Goal: Book appointment/travel/reservation

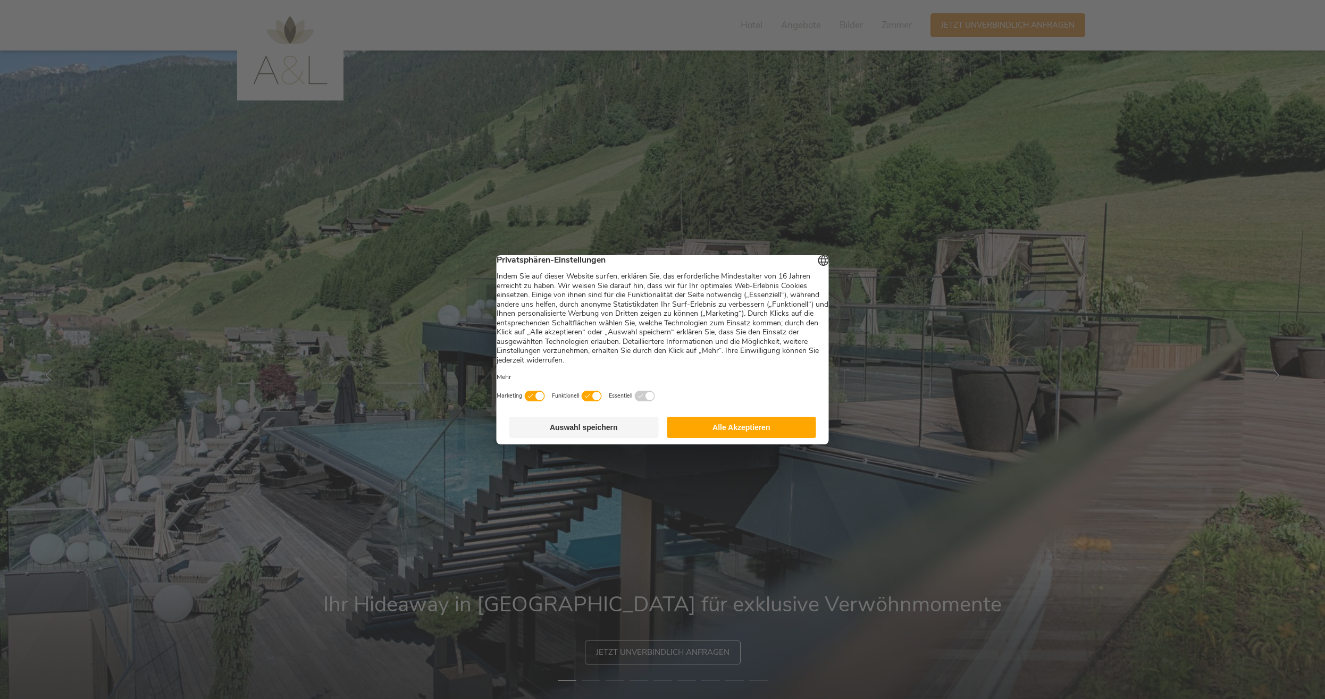
click at [729, 432] on button "Alle Akzeptieren" at bounding box center [741, 427] width 149 height 21
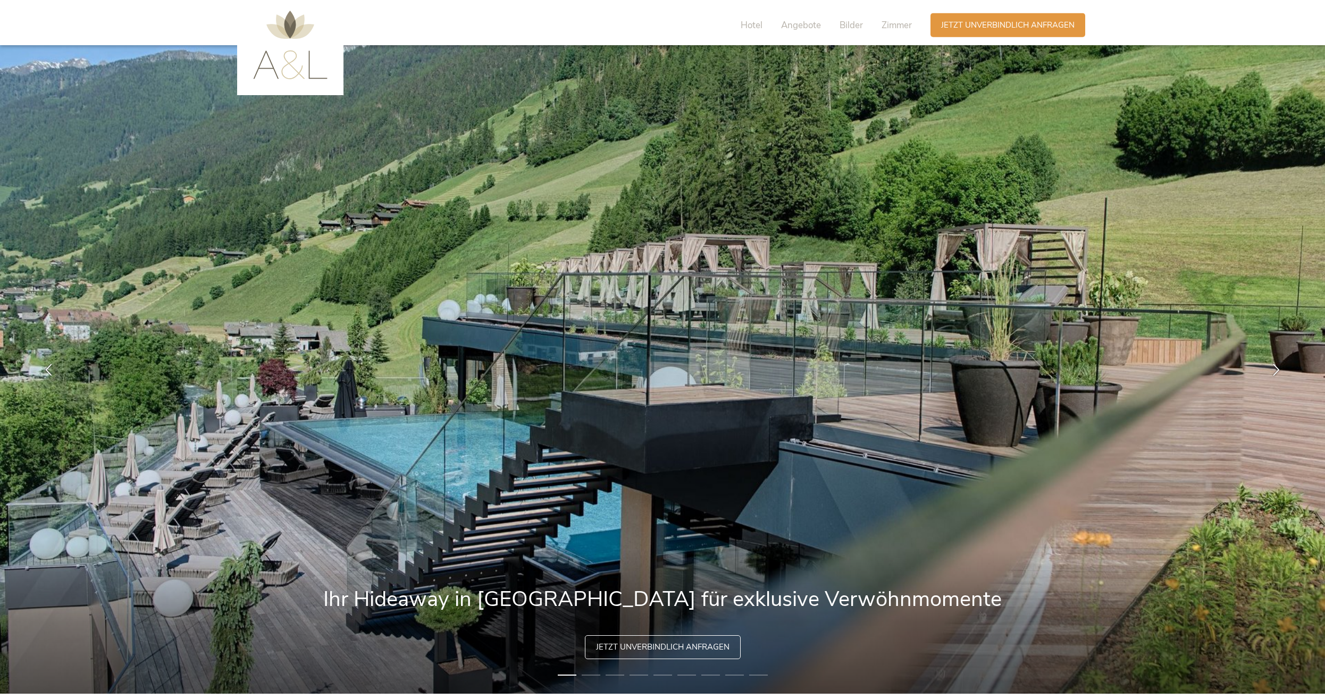
scroll to position [54, 0]
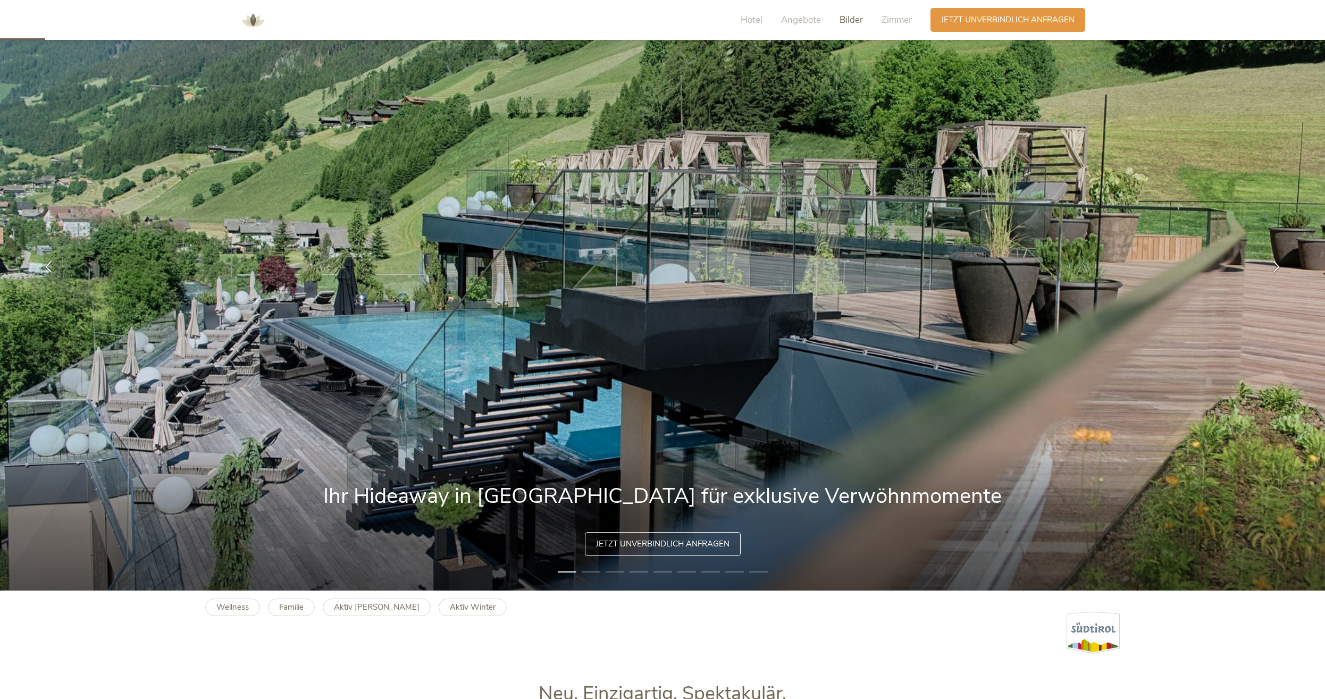
click at [843, 19] on span "Bilder" at bounding box center [850, 20] width 23 height 12
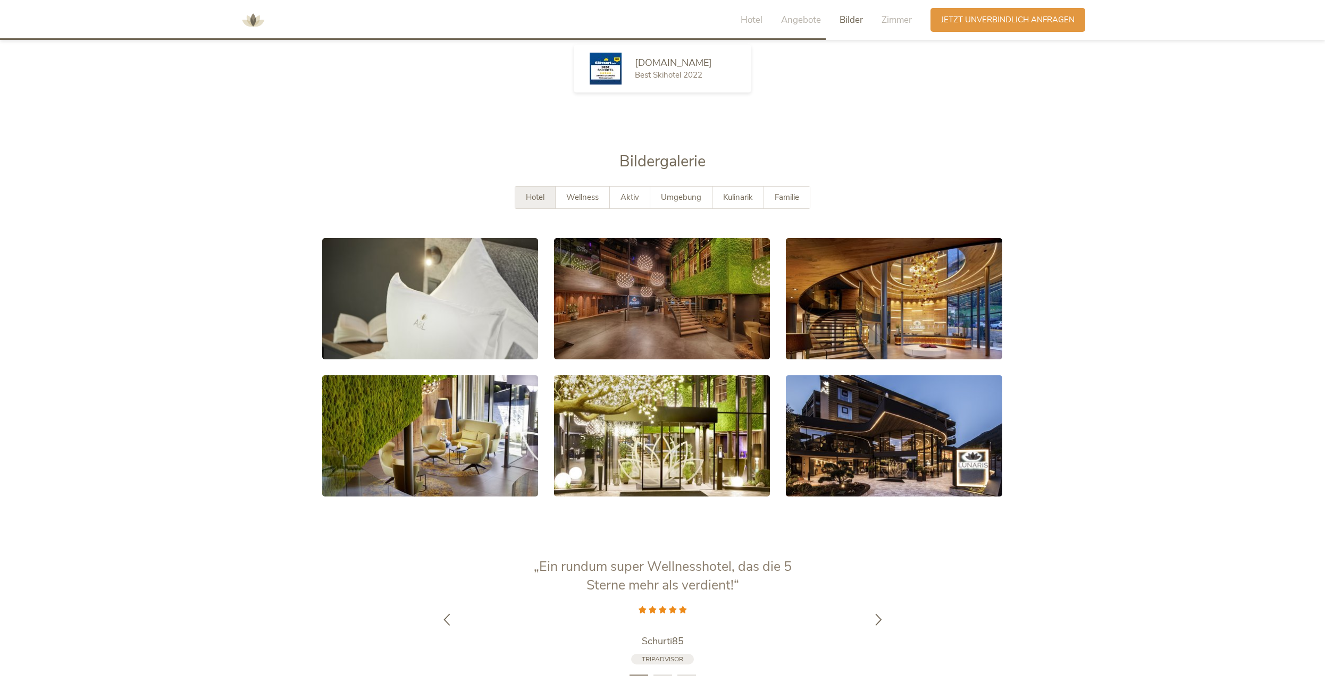
scroll to position [2138, 0]
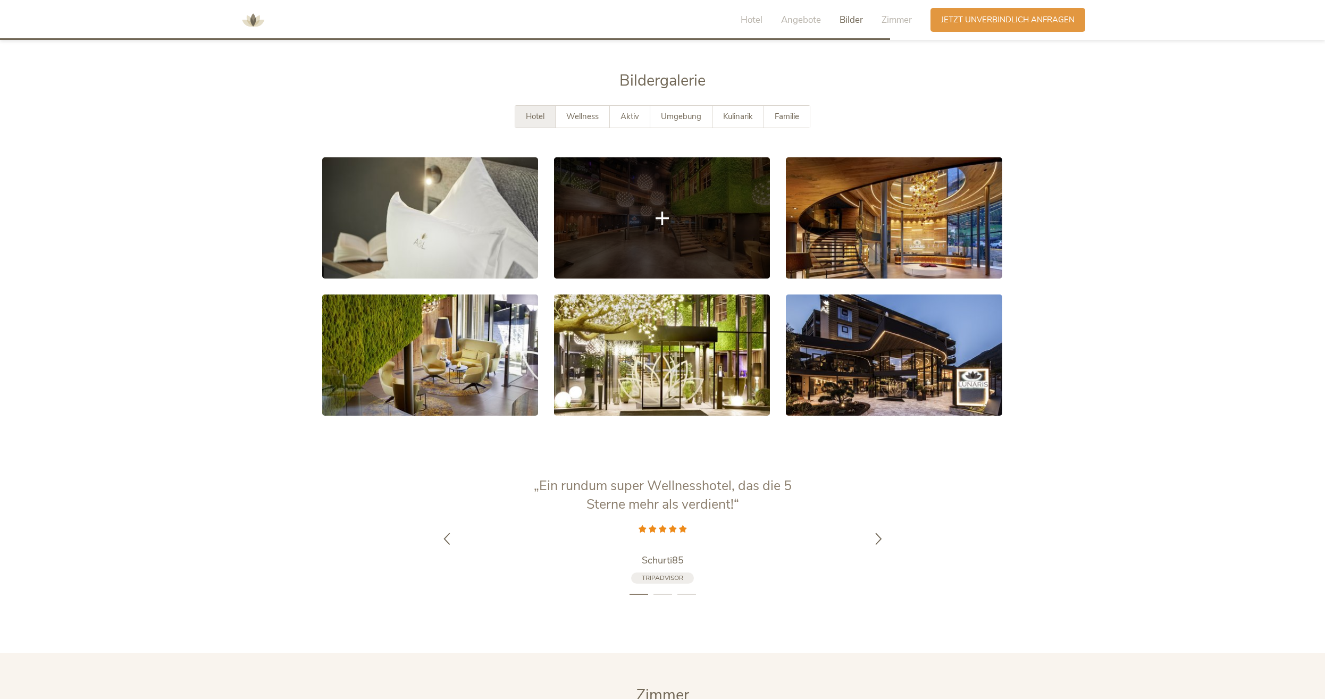
click at [678, 206] on link at bounding box center [662, 217] width 216 height 121
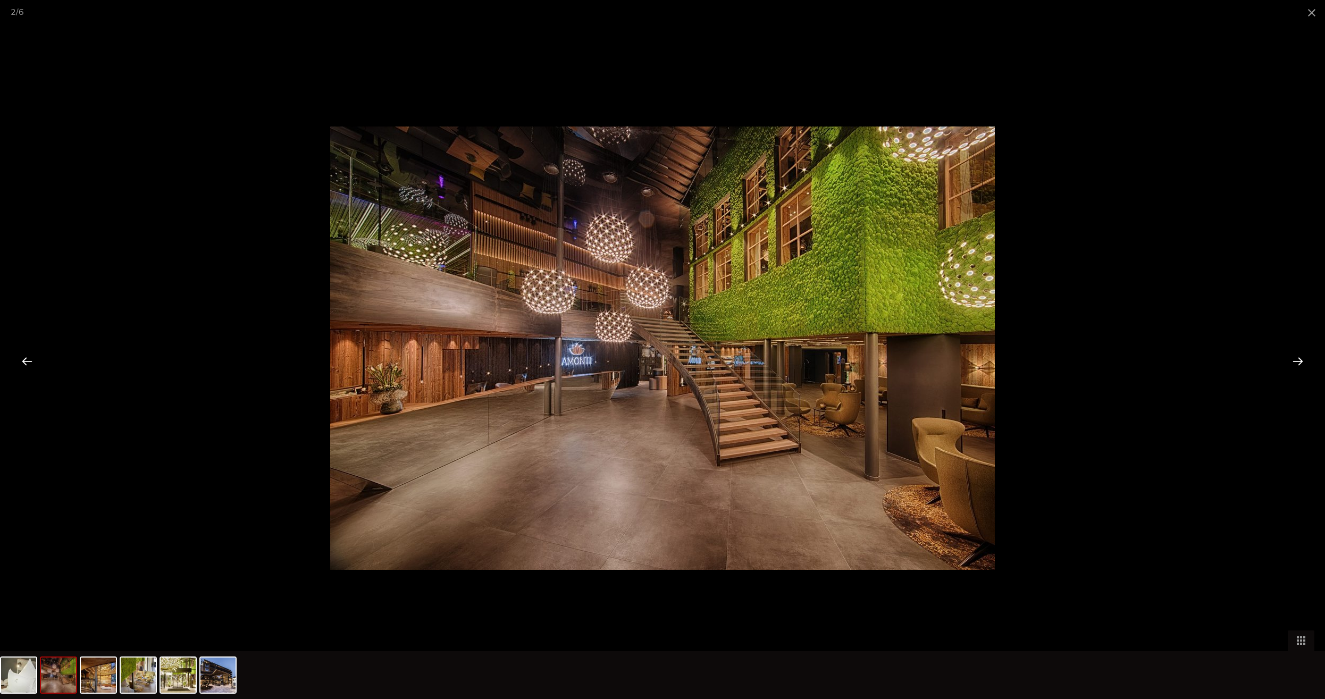
click at [1300, 361] on div at bounding box center [1297, 360] width 33 height 33
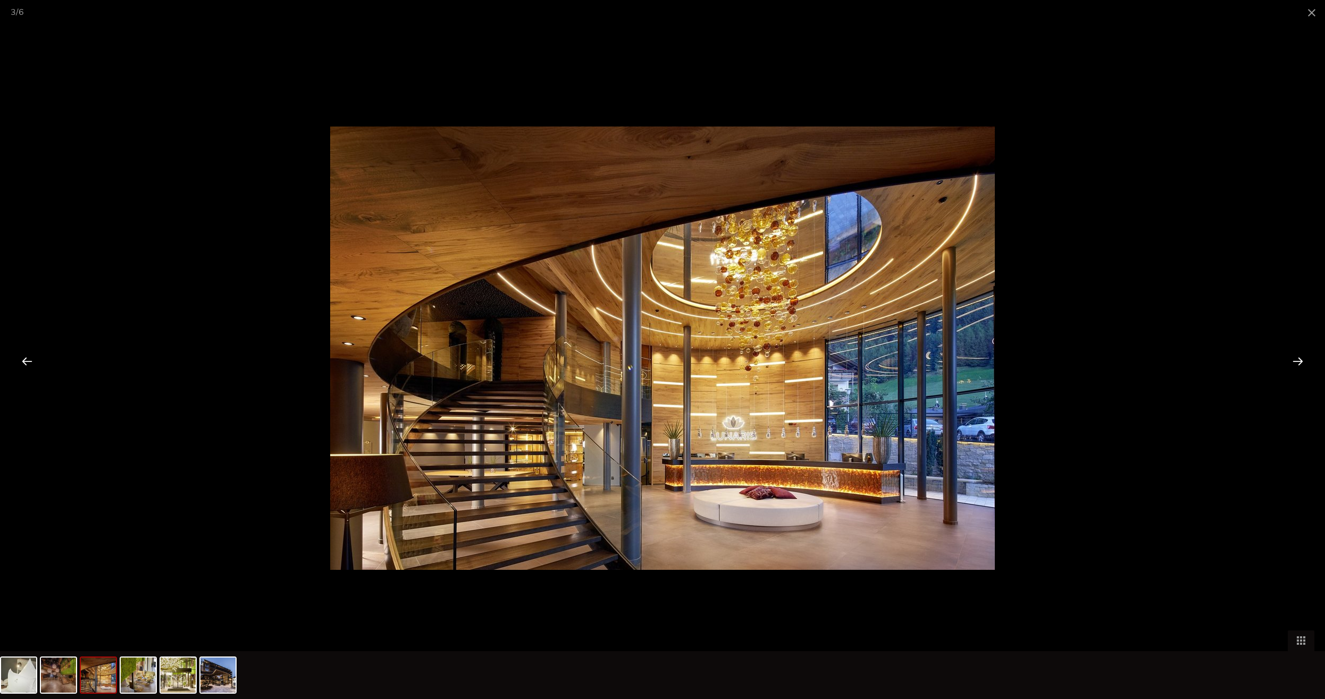
click at [1300, 361] on div at bounding box center [1297, 360] width 33 height 33
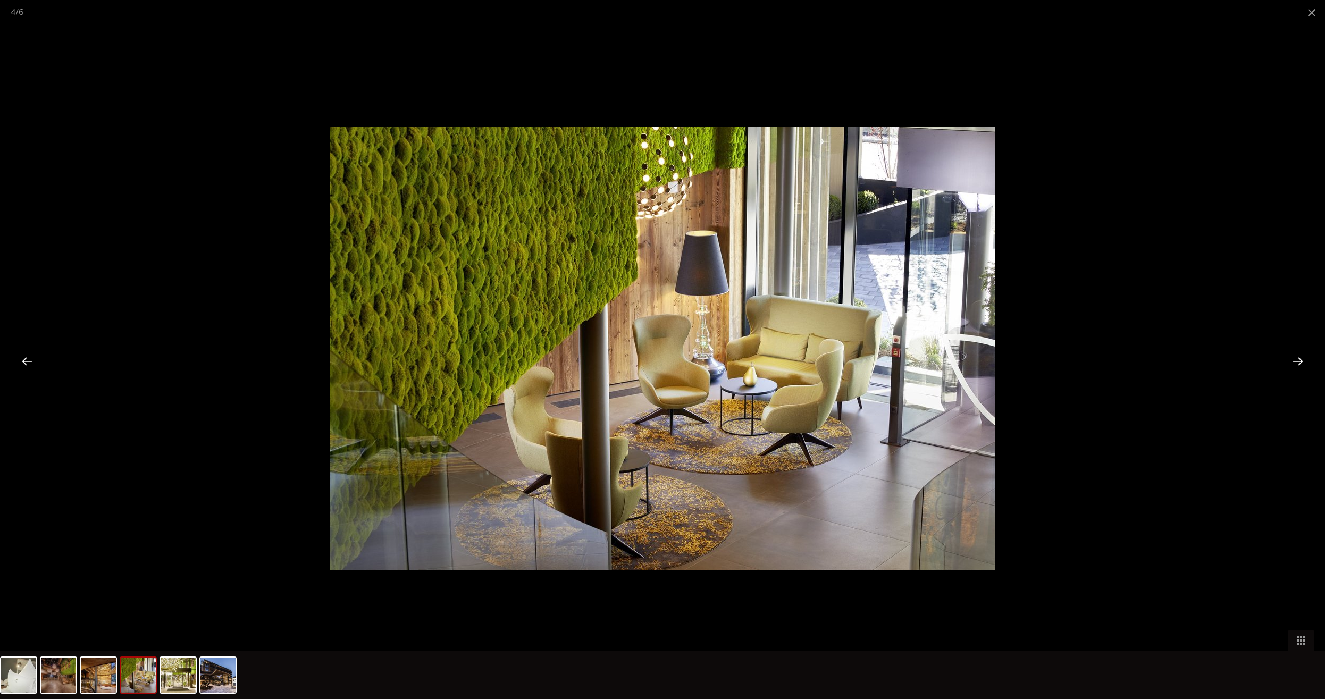
click at [1300, 361] on div at bounding box center [1297, 360] width 33 height 33
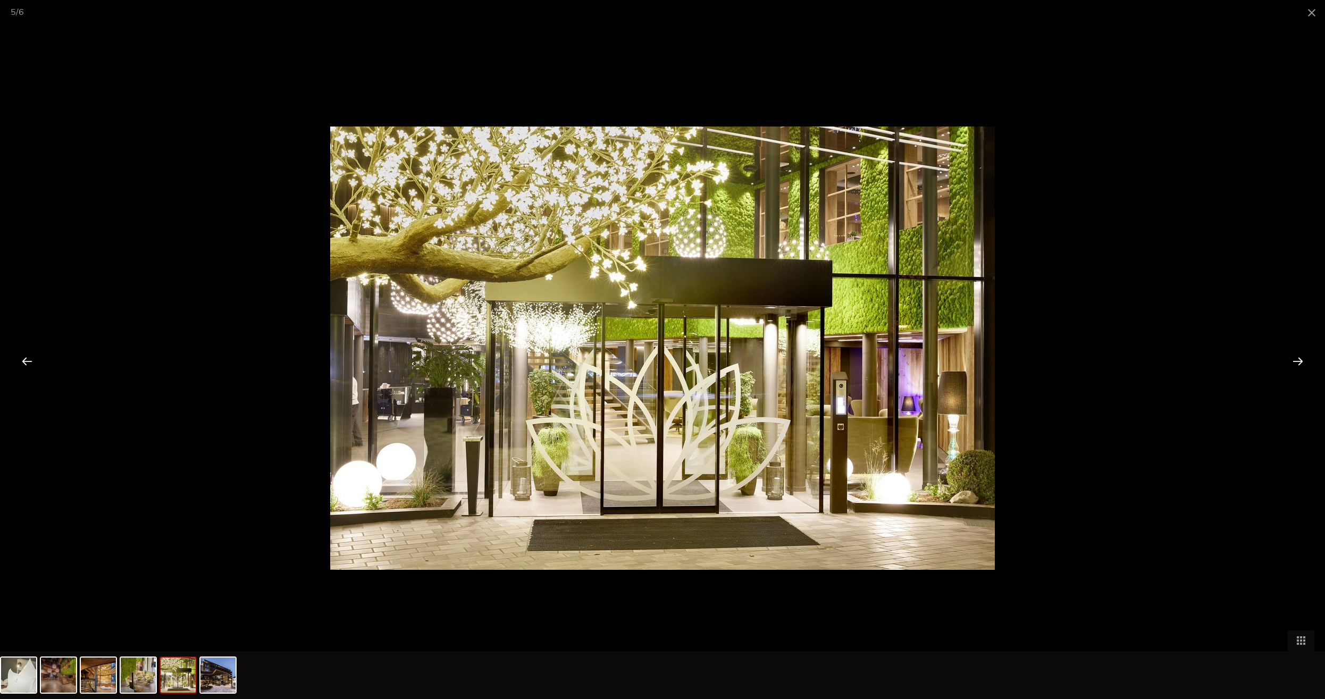
click at [1300, 361] on div at bounding box center [1297, 360] width 33 height 33
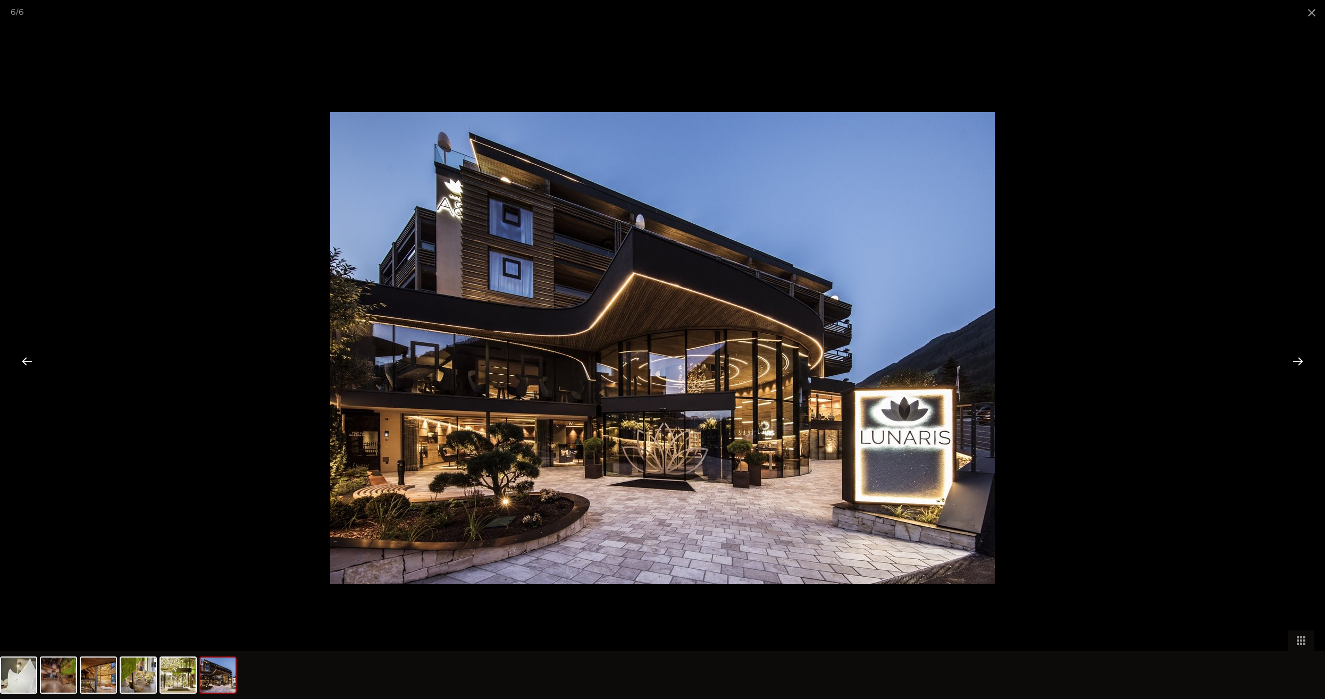
click at [1299, 358] on div at bounding box center [1297, 360] width 33 height 33
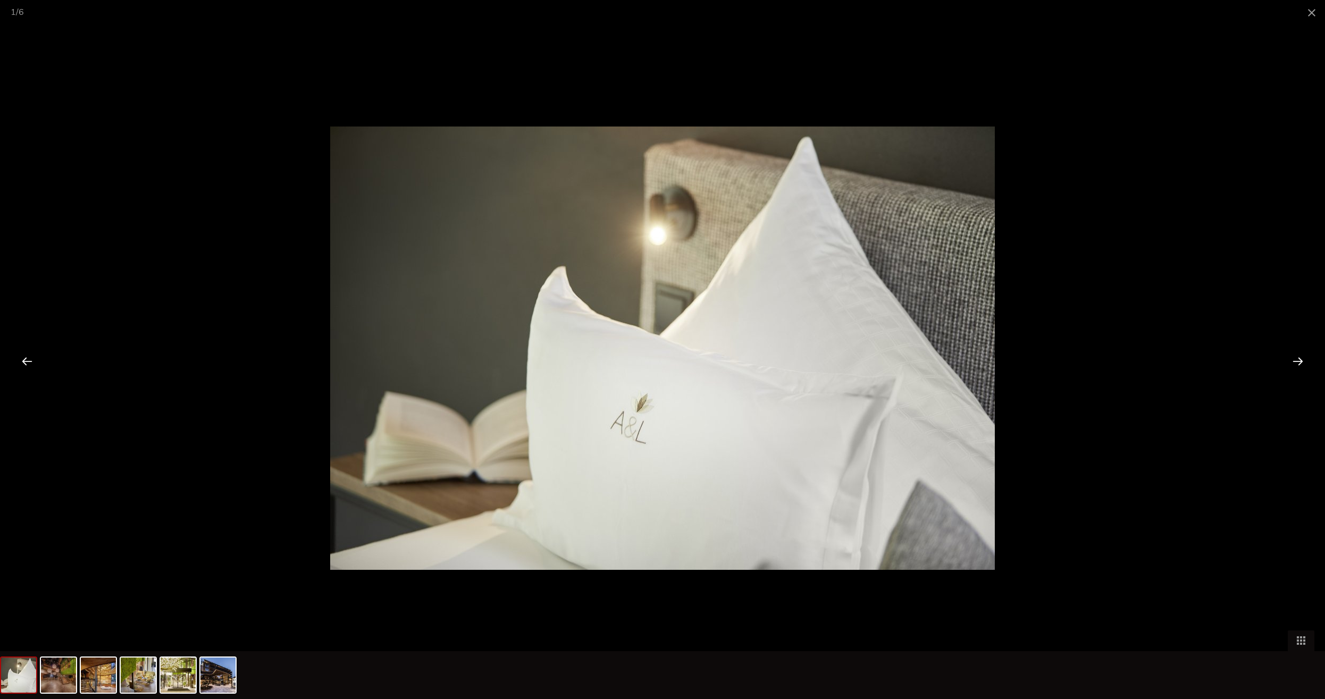
click at [1299, 358] on div at bounding box center [1297, 360] width 33 height 33
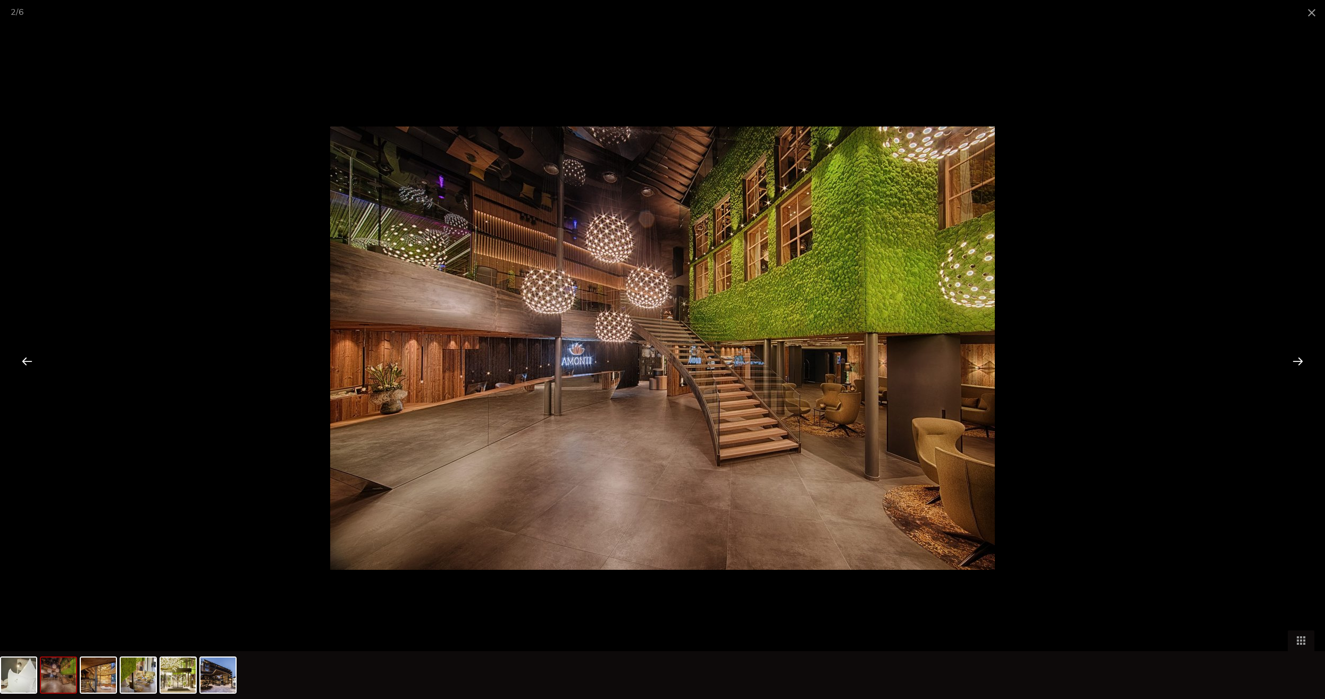
click at [1299, 358] on div at bounding box center [1297, 360] width 33 height 33
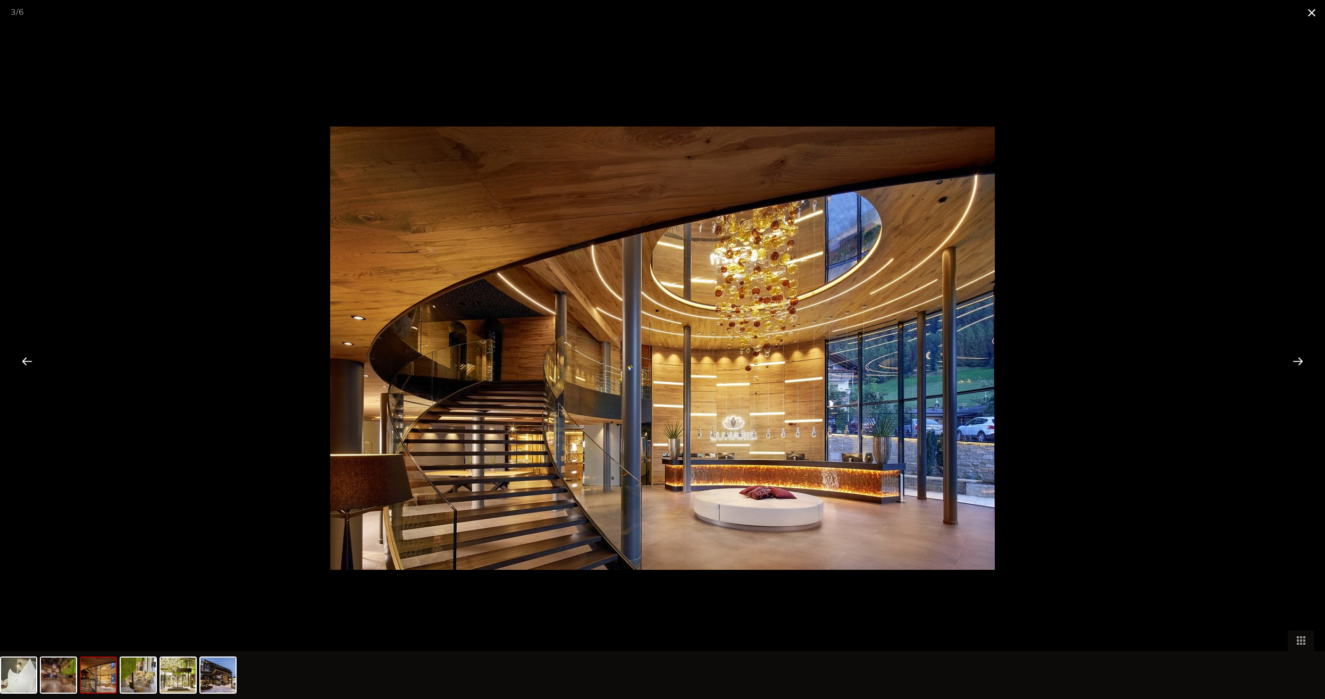
click at [1306, 9] on span at bounding box center [1311, 12] width 27 height 25
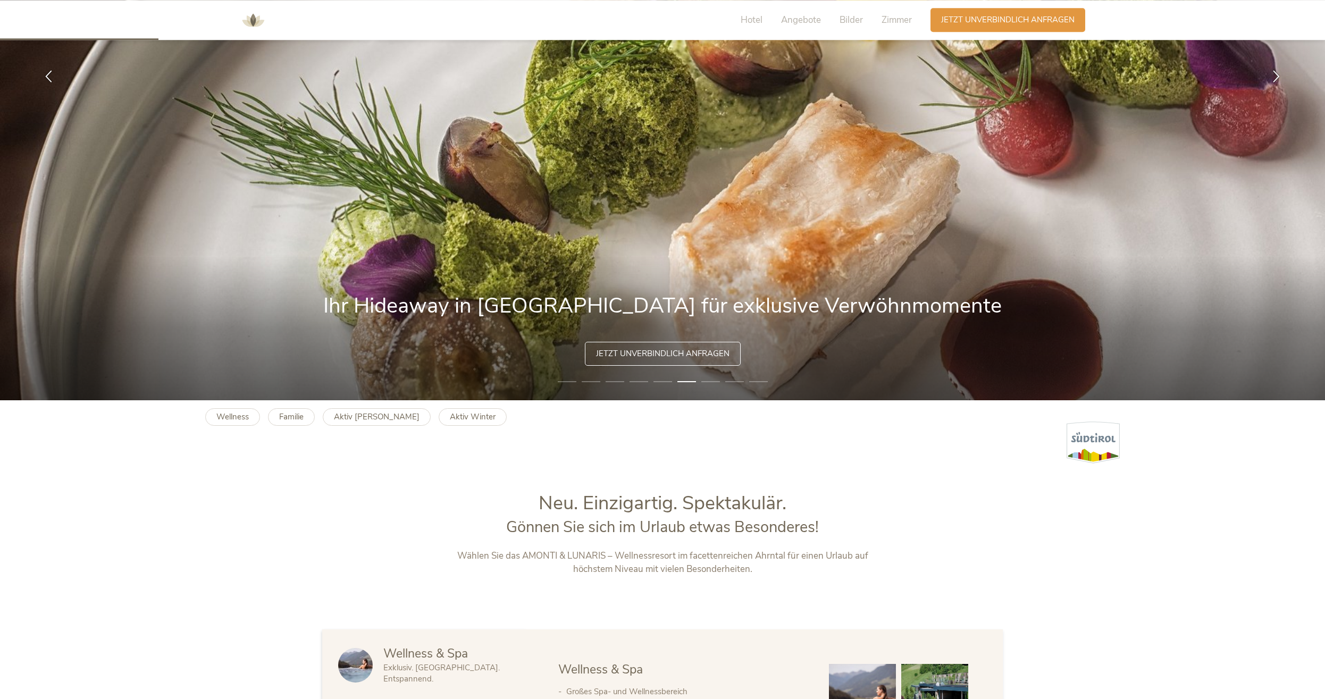
scroll to position [294, 0]
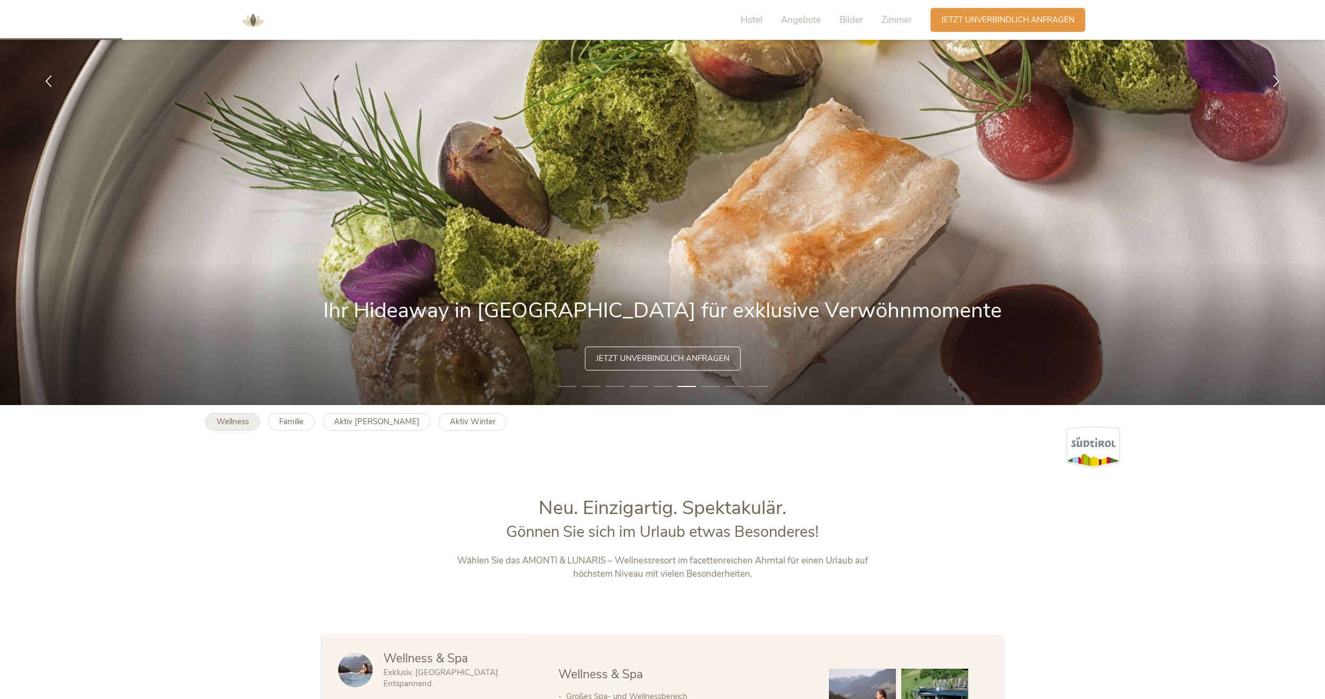
click at [239, 425] on b "Wellness" at bounding box center [232, 421] width 32 height 11
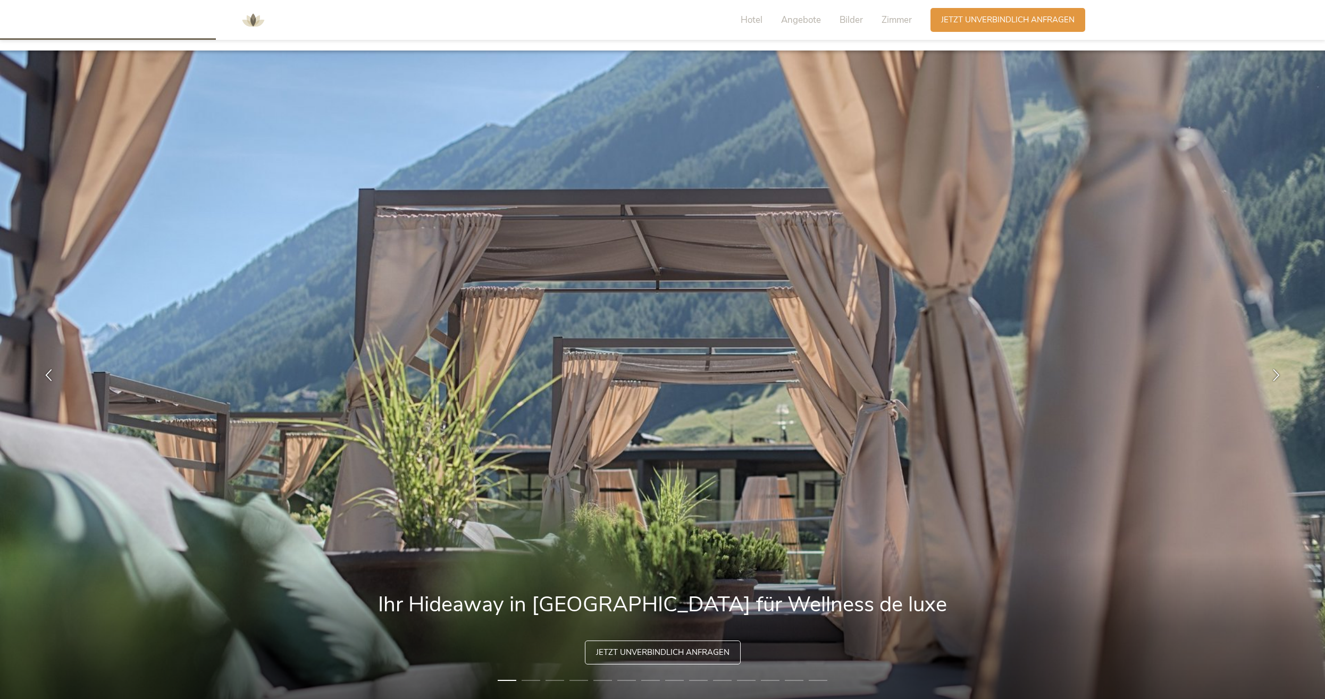
scroll to position [705, 0]
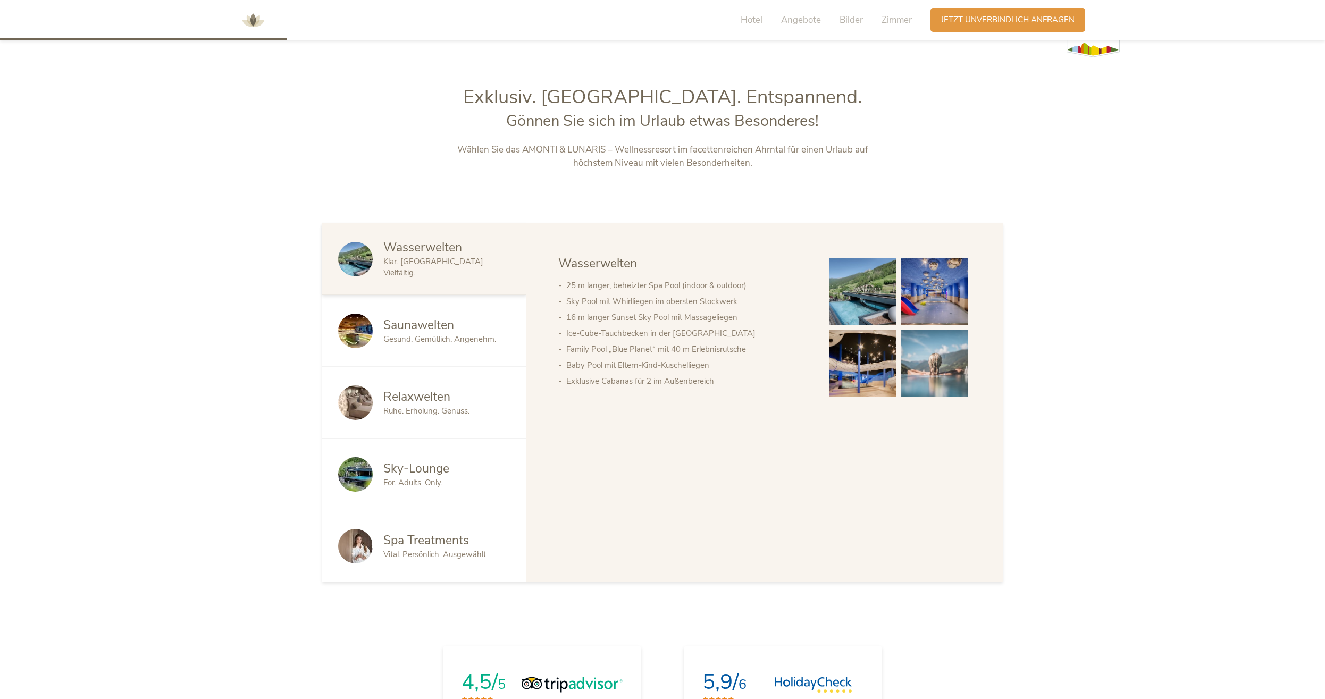
click at [919, 297] on img at bounding box center [934, 291] width 67 height 67
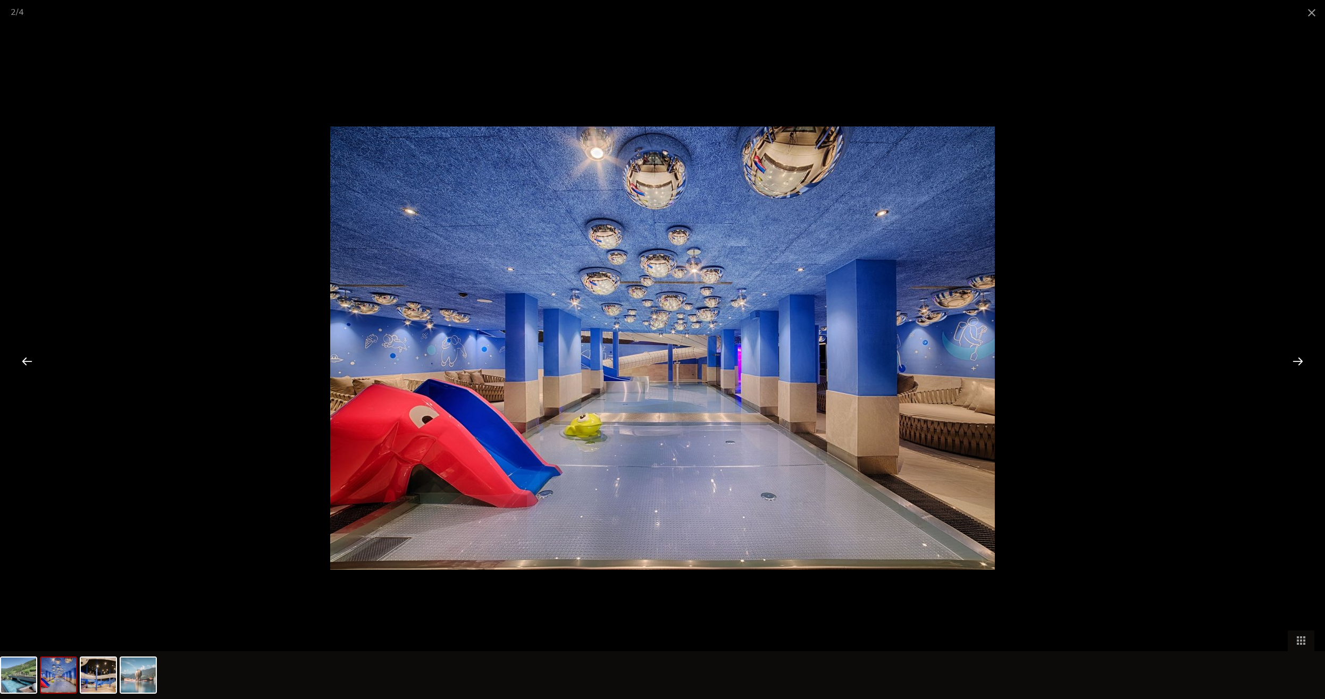
click at [1289, 361] on div at bounding box center [1297, 360] width 33 height 33
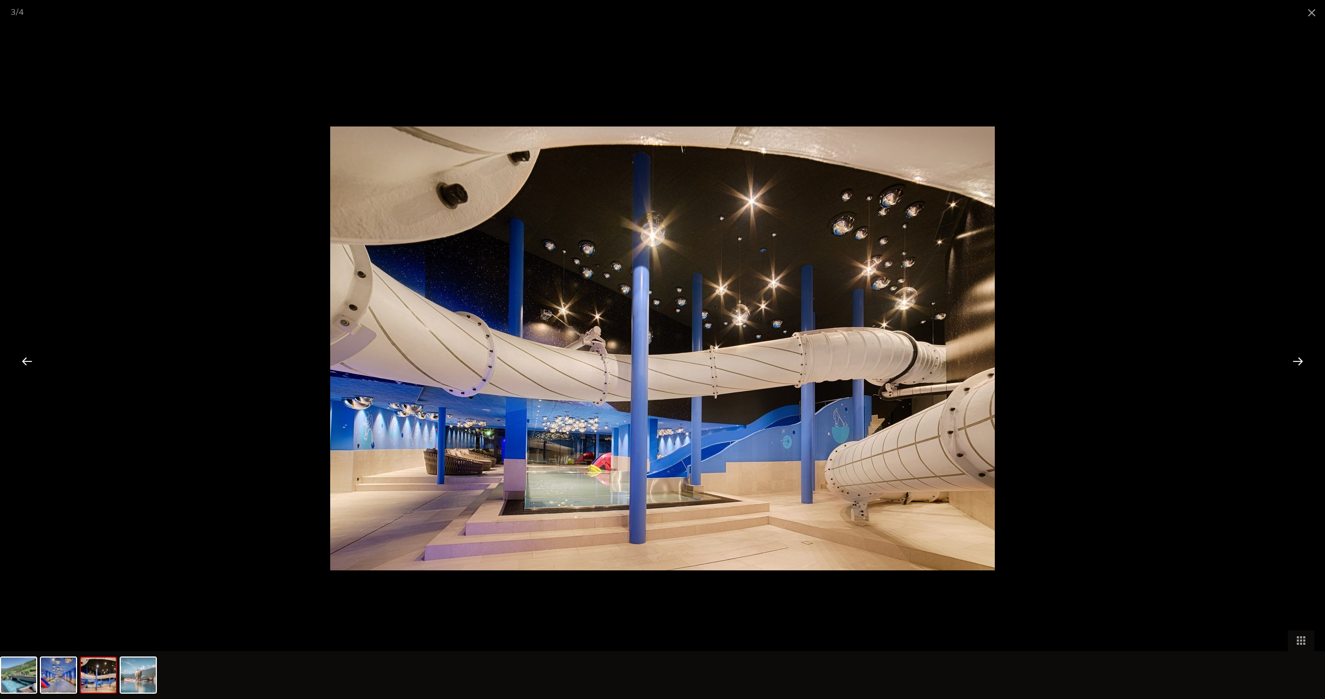
click at [1289, 361] on div at bounding box center [1297, 360] width 33 height 33
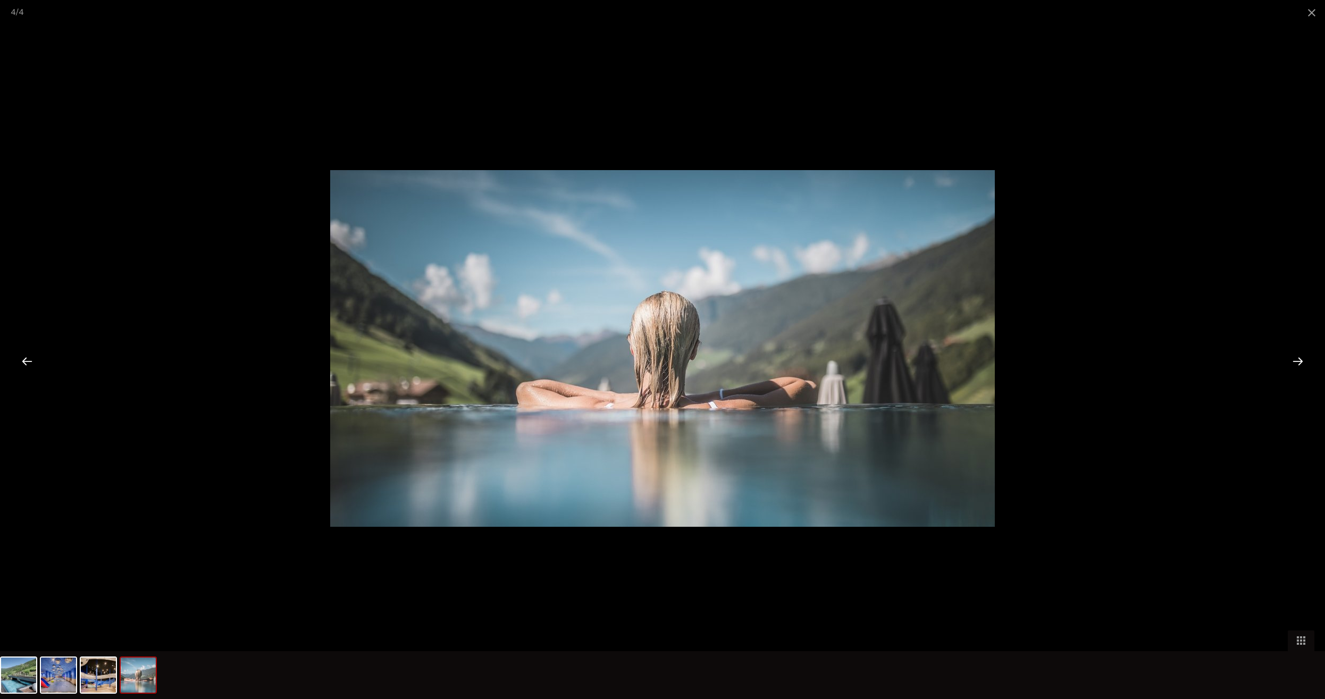
click at [1289, 361] on div at bounding box center [1297, 360] width 33 height 33
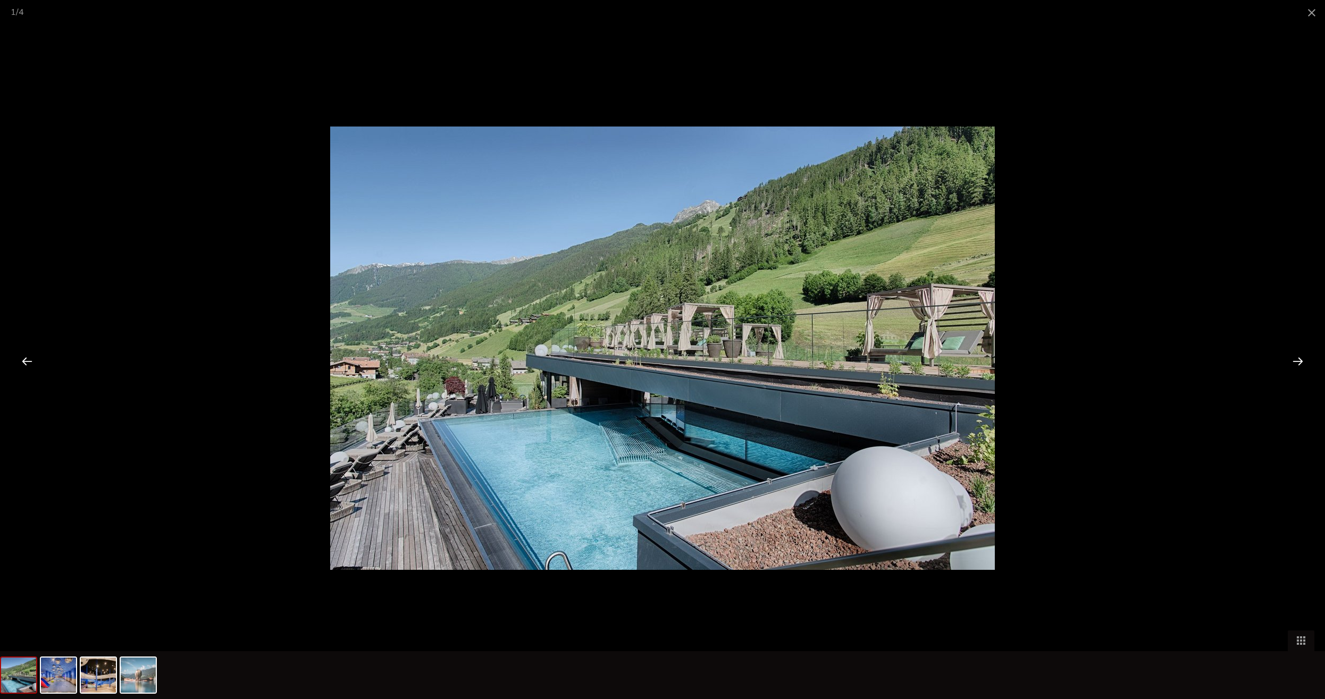
click at [1289, 361] on div at bounding box center [1297, 360] width 33 height 33
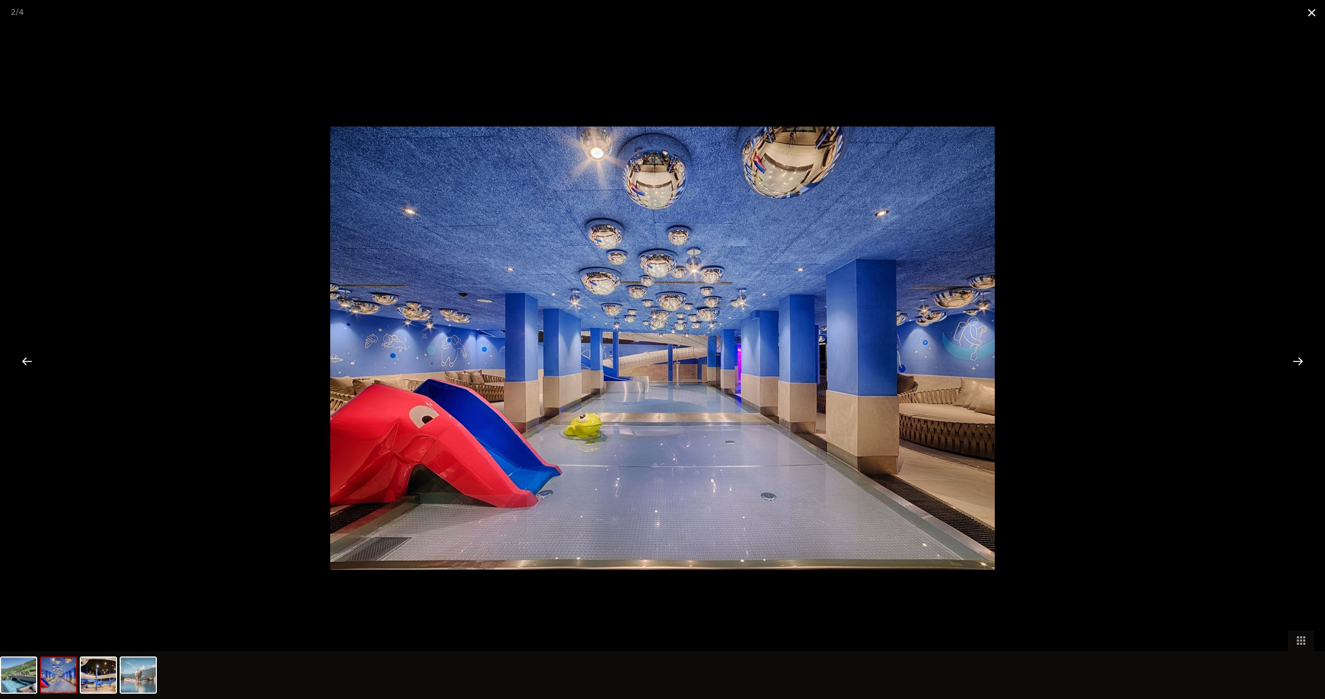
click at [1315, 8] on span at bounding box center [1311, 12] width 27 height 25
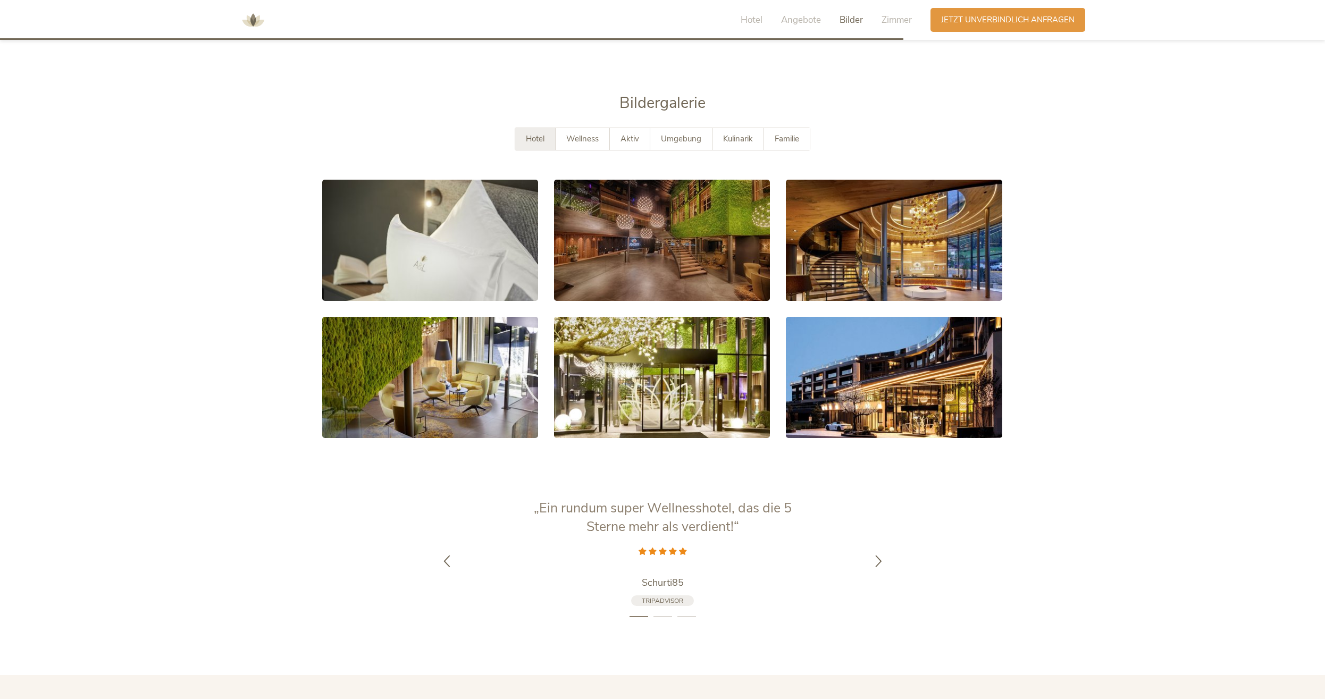
scroll to position [2223, 0]
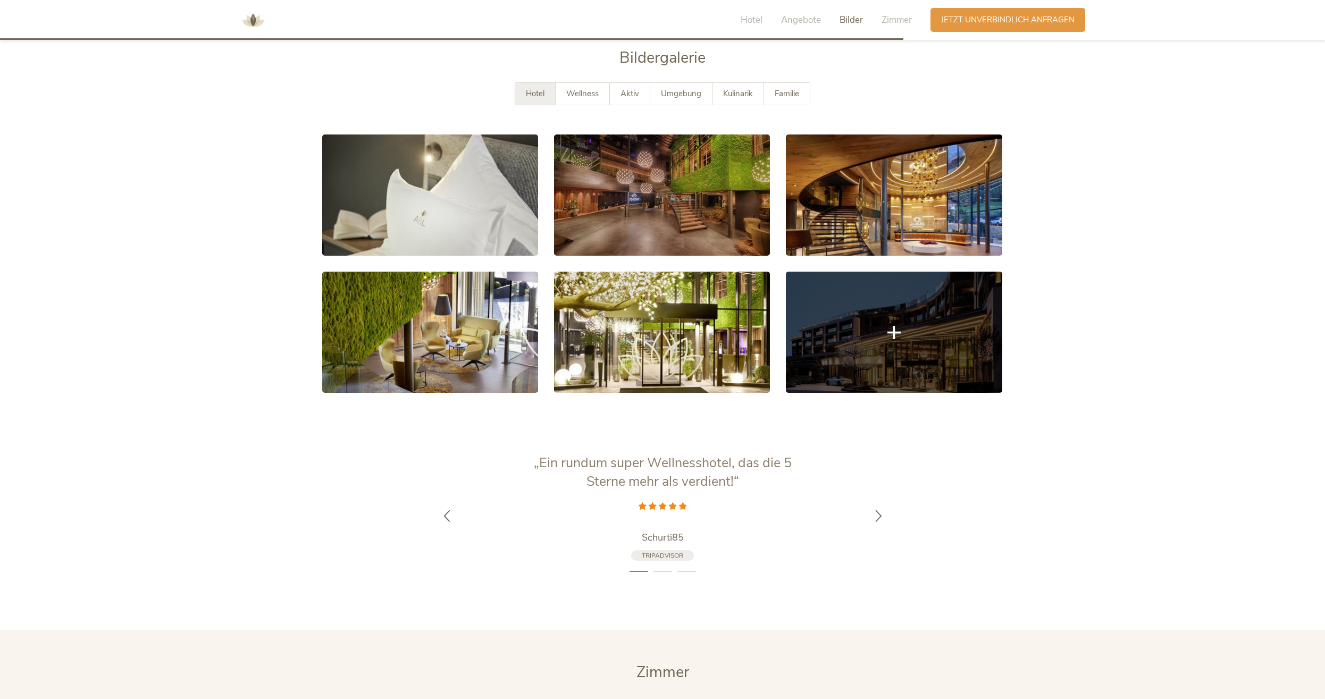
click at [889, 328] on icon at bounding box center [893, 332] width 13 height 13
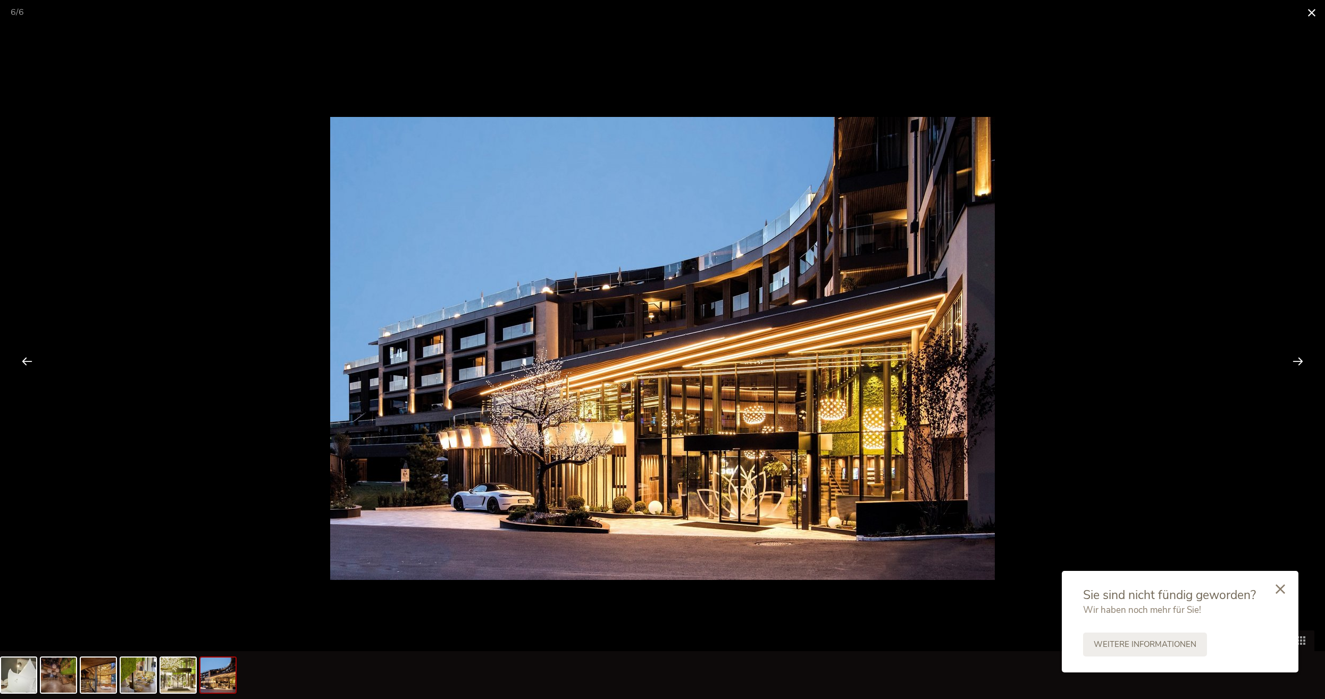
click at [1309, 10] on span at bounding box center [1311, 12] width 27 height 25
